Goal: Navigation & Orientation: Find specific page/section

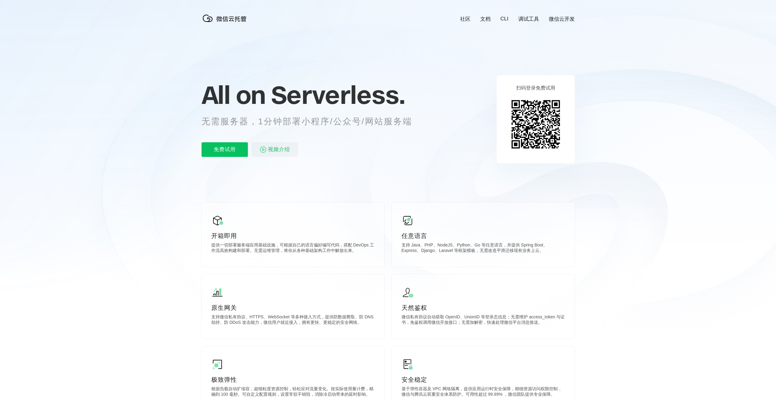
scroll to position [0, 1084]
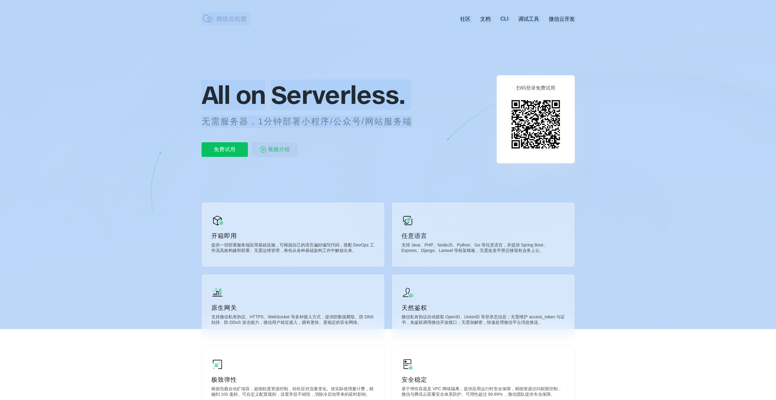
drag, startPoint x: 200, startPoint y: 120, endPoint x: 421, endPoint y: 120, distance: 220.7
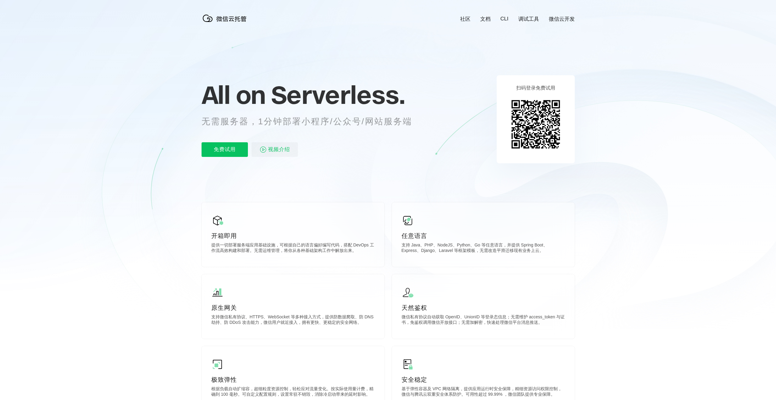
click at [355, 175] on icon at bounding box center [387, 164] width 585 height 329
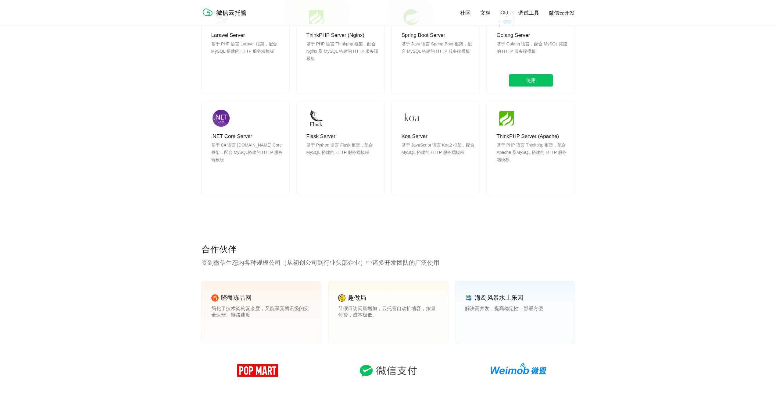
scroll to position [457, 0]
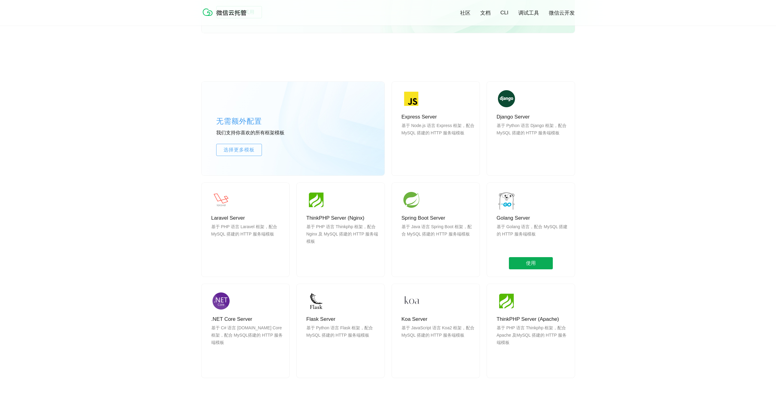
click at [530, 266] on span "使用" at bounding box center [531, 263] width 44 height 12
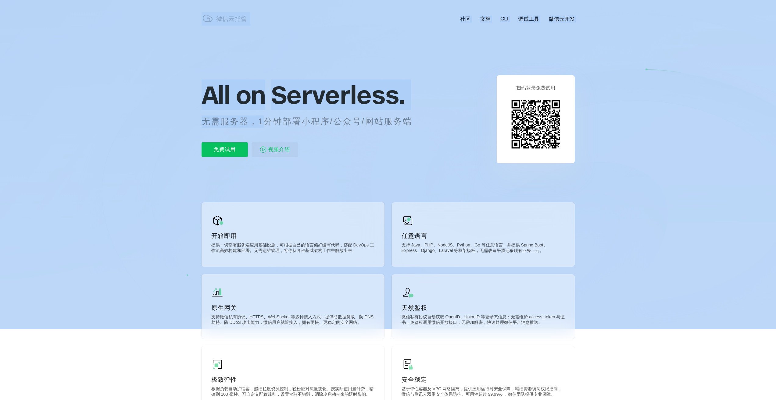
drag, startPoint x: 311, startPoint y: 123, endPoint x: 481, endPoint y: 125, distance: 169.2
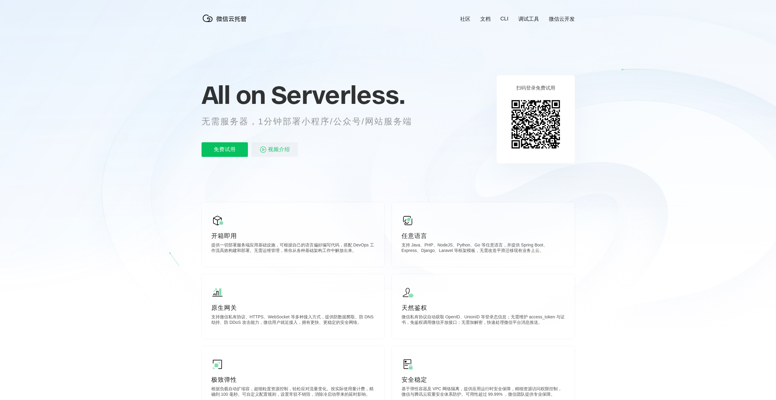
click at [412, 162] on div "All on Serverless. 无需服务器，1分钟部署小程序/公众号/网站服务端 免费试用 视频介绍" at bounding box center [315, 119] width 226 height 88
click at [570, 19] on link "微信云开发" at bounding box center [562, 19] width 26 height 7
click at [528, 19] on link "调试工具" at bounding box center [528, 19] width 21 height 7
click at [493, 20] on div "社区 文档 CLI 调试工具 微信云开发" at bounding box center [512, 19] width 124 height 7
click at [489, 20] on link "文档" at bounding box center [485, 19] width 10 height 7
